Goal: Transaction & Acquisition: Purchase product/service

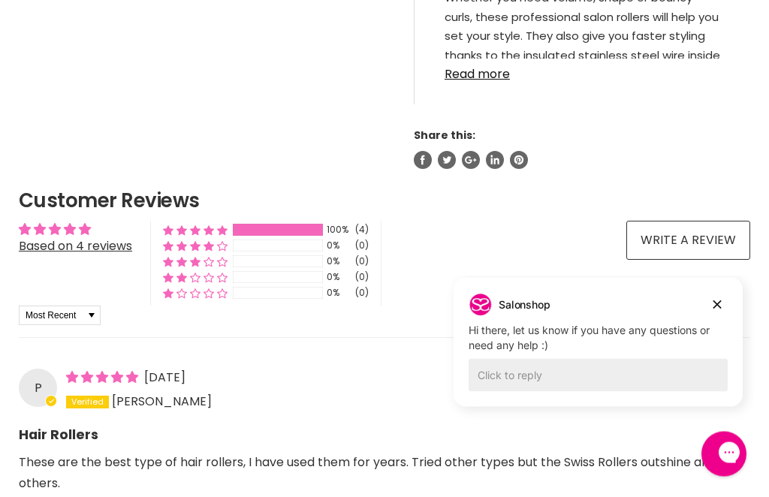
scroll to position [1019, 0]
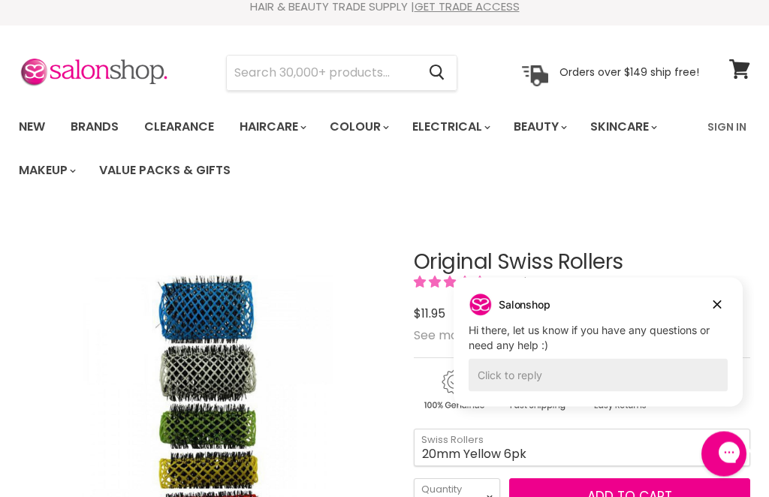
scroll to position [0, 0]
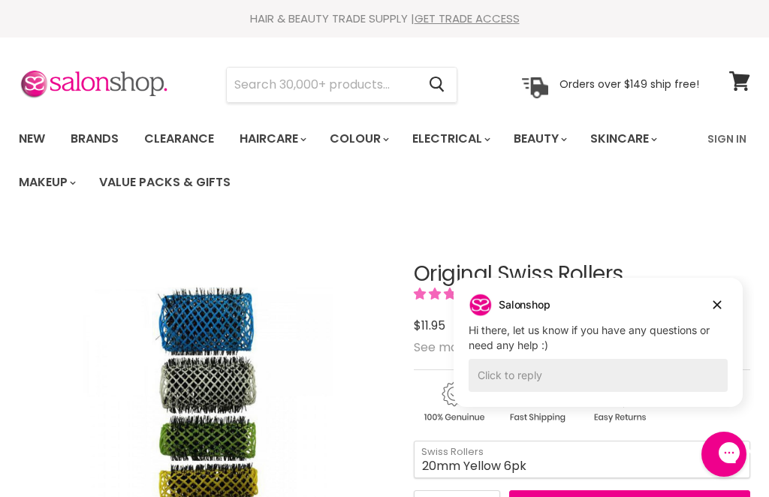
click at [177, 133] on link "Clearance" at bounding box center [179, 139] width 92 height 32
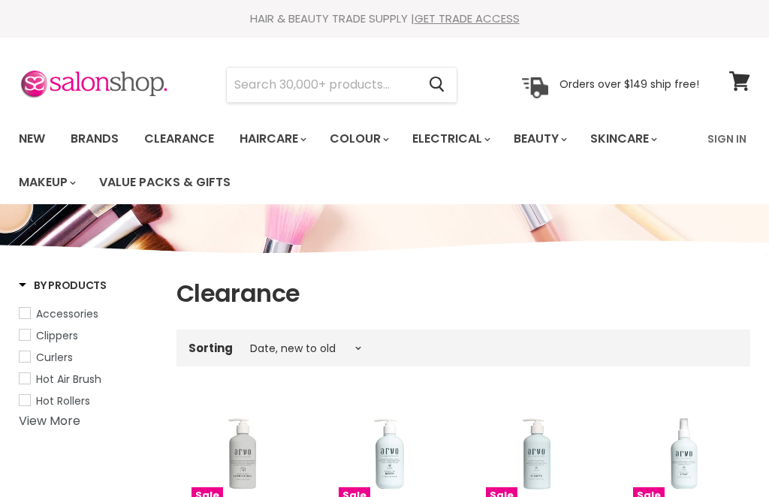
select select "created-descending"
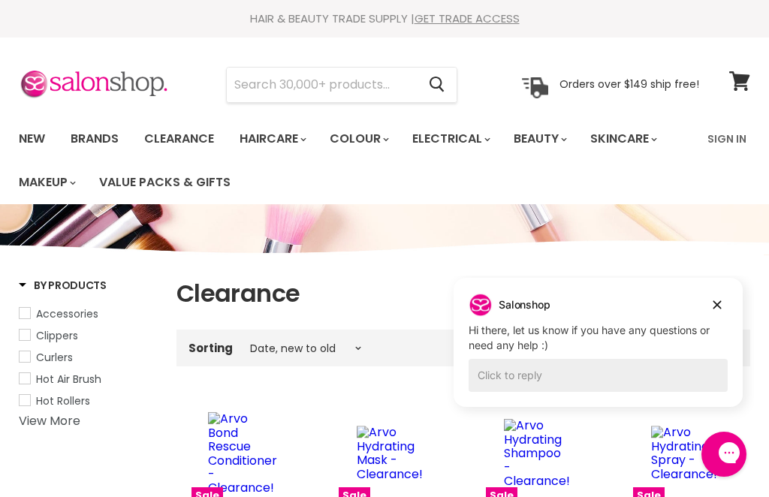
click at [390, 86] on input "Search" at bounding box center [322, 85] width 190 height 35
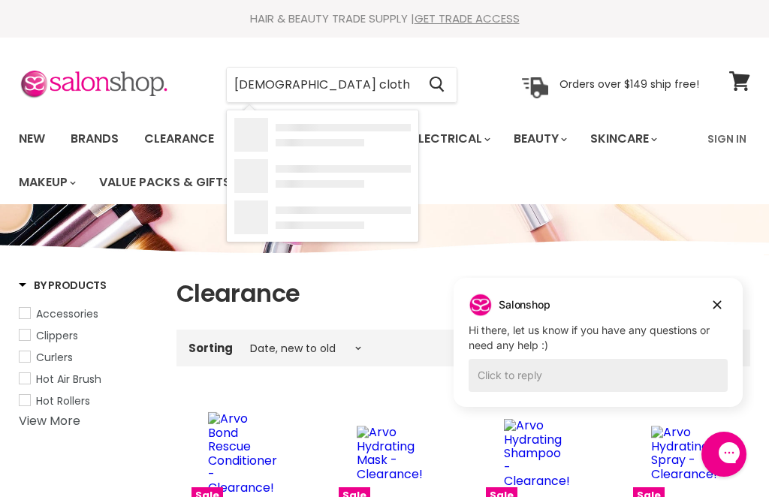
type input "[DEMOGRAPHIC_DATA] clothes"
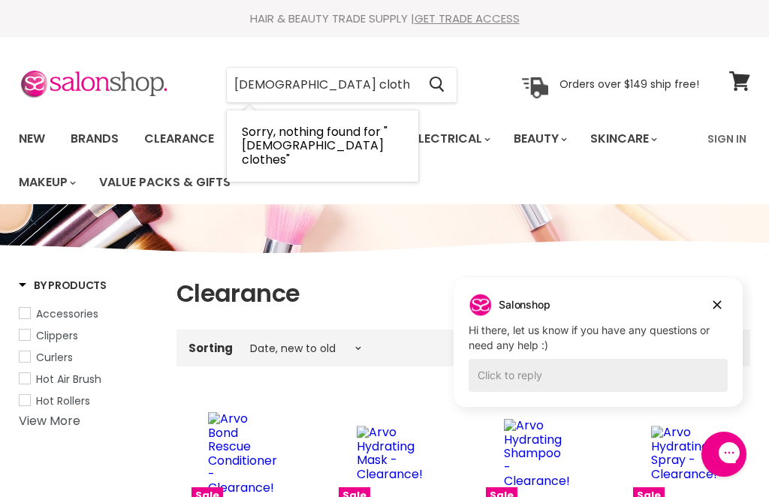
click at [385, 87] on input "[DEMOGRAPHIC_DATA] clothes" at bounding box center [322, 85] width 190 height 35
